Goal: Transaction & Acquisition: Purchase product/service

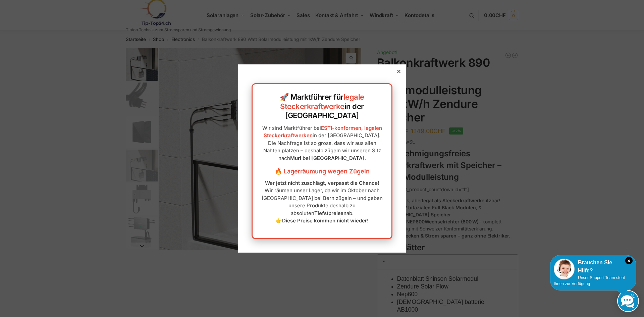
click at [397, 73] on icon at bounding box center [398, 71] width 3 height 3
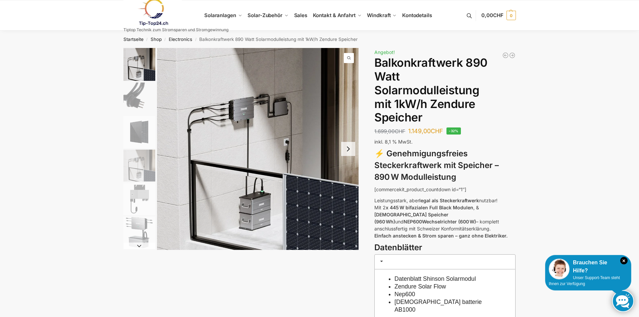
click at [137, 96] on img "2 / 6" at bounding box center [139, 99] width 32 height 32
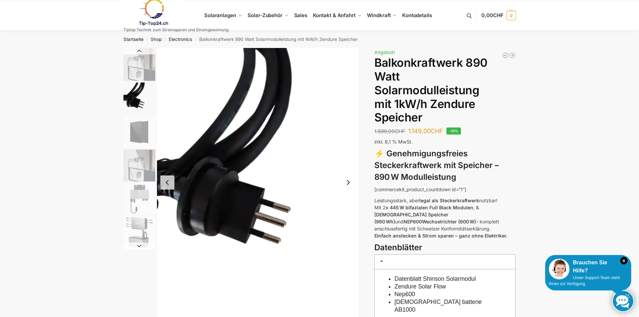
click at [141, 127] on img "3 / 6" at bounding box center [139, 132] width 32 height 32
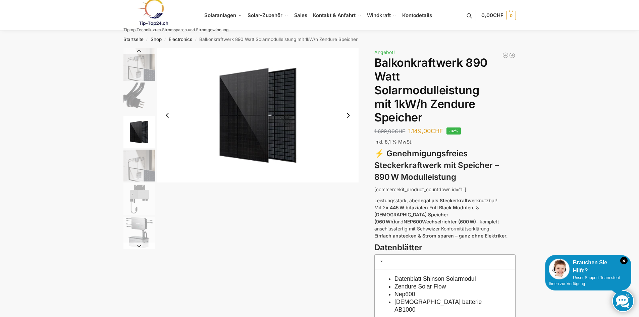
click at [141, 164] on img "4 / 6" at bounding box center [139, 166] width 32 height 32
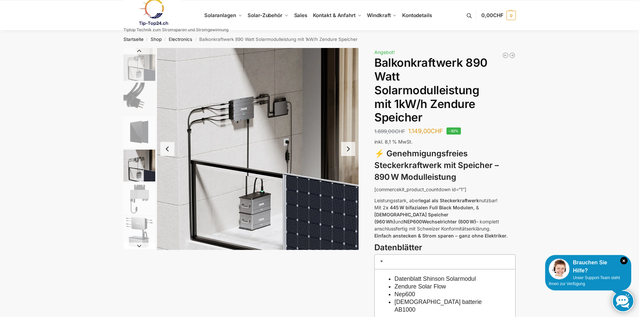
click at [141, 189] on img "5 / 6" at bounding box center [139, 199] width 32 height 32
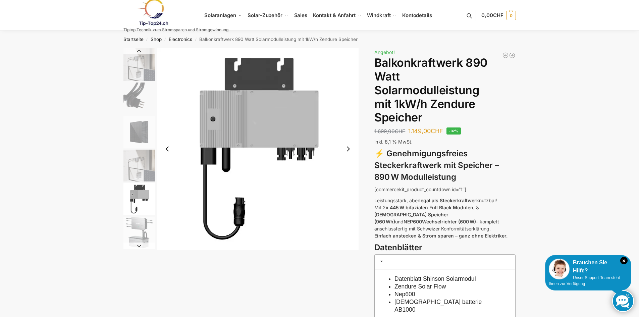
click at [146, 221] on img "6 / 6" at bounding box center [139, 233] width 32 height 32
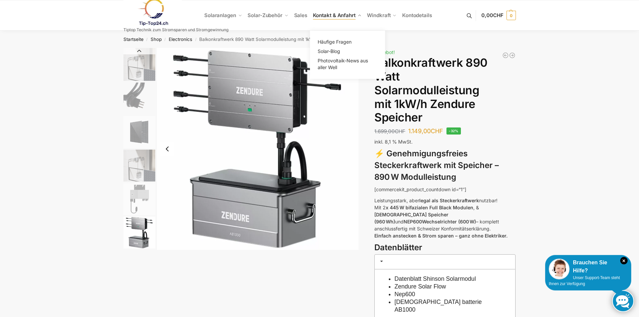
click at [330, 14] on span "Kontakt & Anfahrt" at bounding box center [334, 15] width 43 height 6
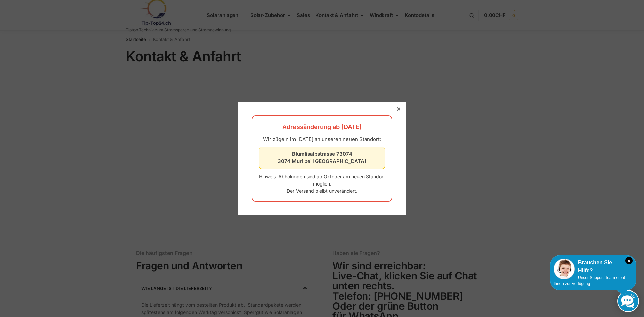
click at [397, 107] on icon at bounding box center [398, 108] width 3 height 3
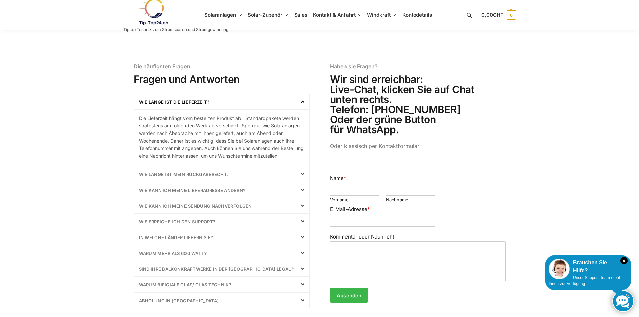
scroll to position [235, 0]
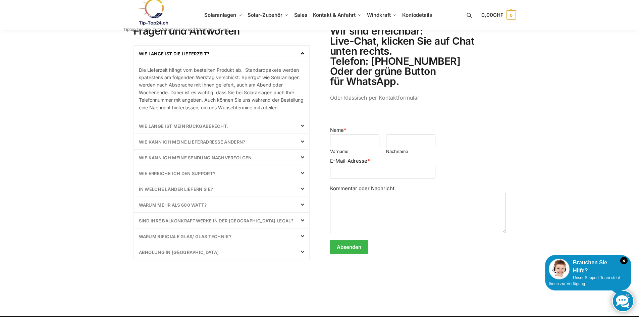
click at [280, 165] on div "Wie kann ich meine Sendung nachverfolgen" at bounding box center [221, 157] width 175 height 15
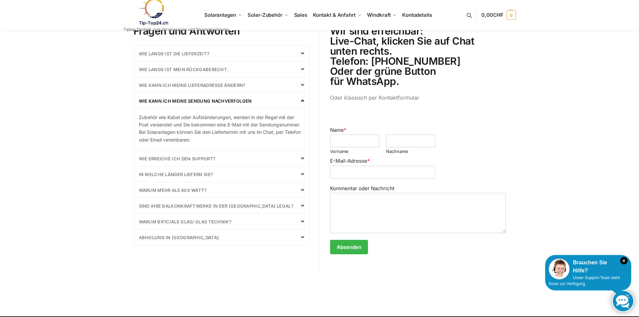
click at [278, 122] on p "Zubehör wie Kabel oder Aufständerungen, werden in der Regel mit der Post versen…" at bounding box center [221, 129] width 165 height 30
click at [303, 104] on div "Wie kann ich meine Sendung nachverfolgen" at bounding box center [221, 100] width 175 height 15
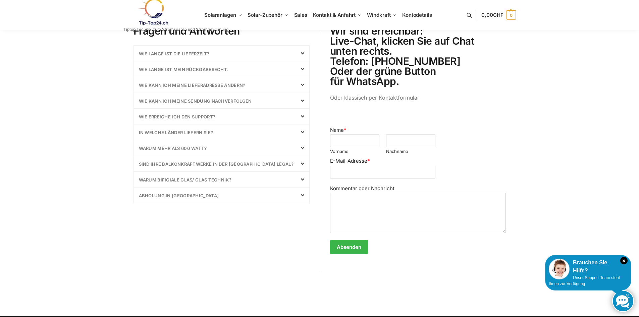
click at [216, 180] on link "Warum bificiale Glas/ Glas Technik?" at bounding box center [185, 179] width 93 height 5
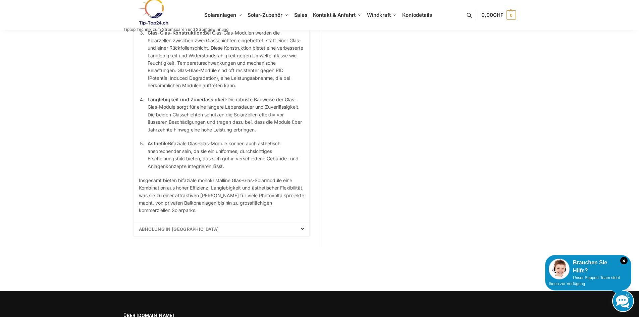
scroll to position [537, 0]
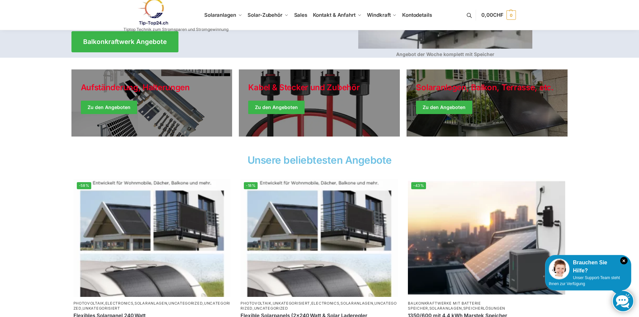
scroll to position [134, 0]
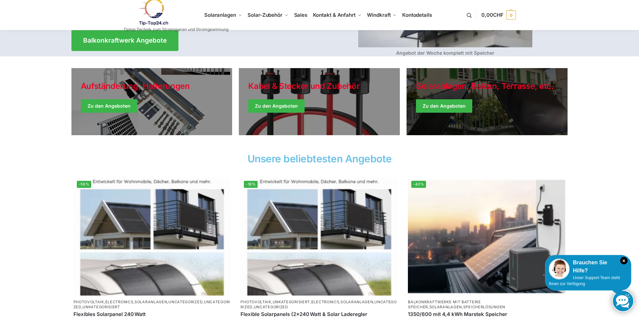
click at [473, 106] on link "Winter Jackets" at bounding box center [487, 101] width 161 height 67
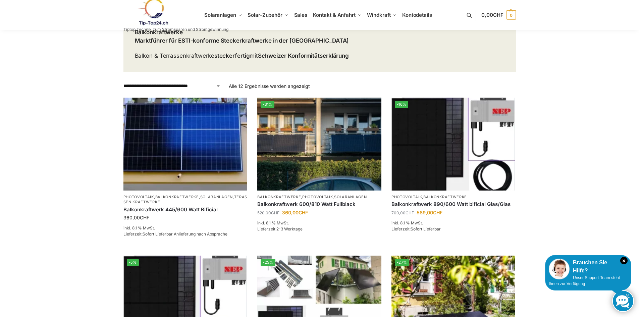
scroll to position [67, 0]
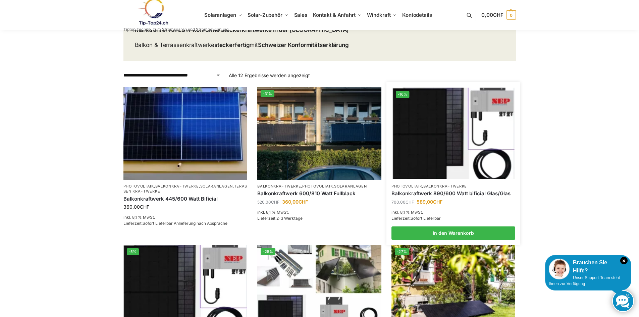
click at [428, 123] on img at bounding box center [454, 133] width 122 height 91
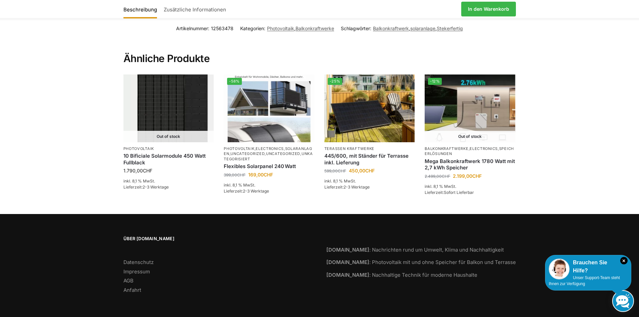
scroll to position [1603, 0]
